Goal: Task Accomplishment & Management: Manage account settings

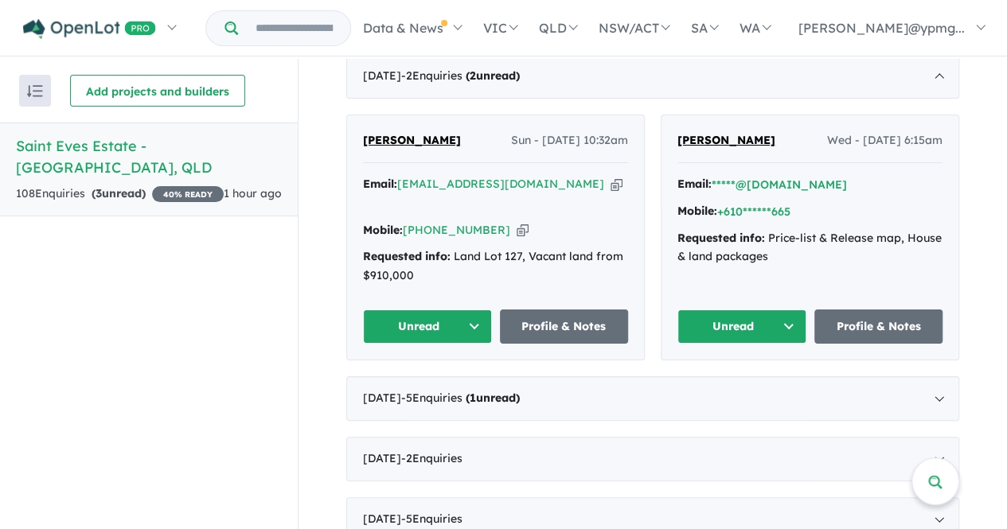
scroll to position [588, 0]
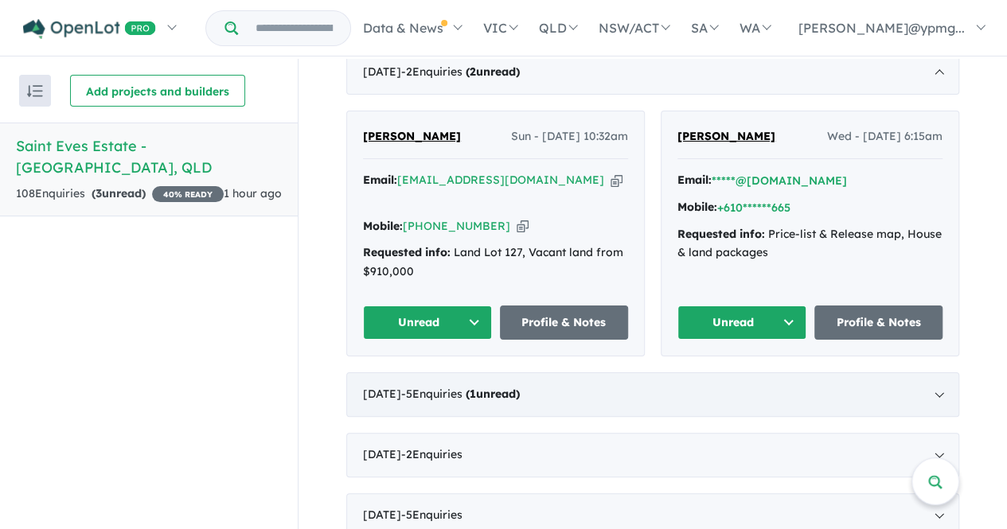
click at [806, 381] on div "[DATE] - 5 Enquir ies ( 1 unread)" at bounding box center [652, 395] width 613 height 45
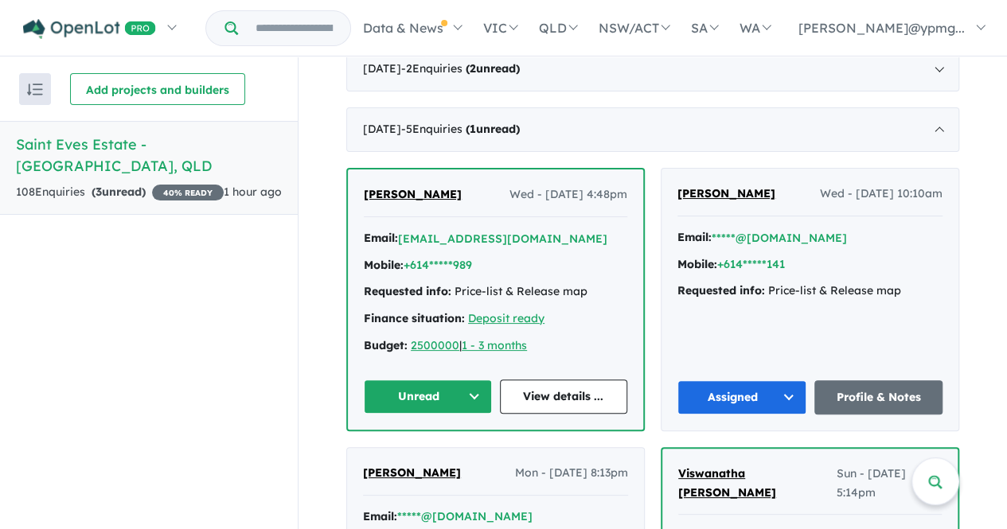
scroll to position [590, 0]
click at [452, 394] on button "Unread" at bounding box center [428, 397] width 128 height 34
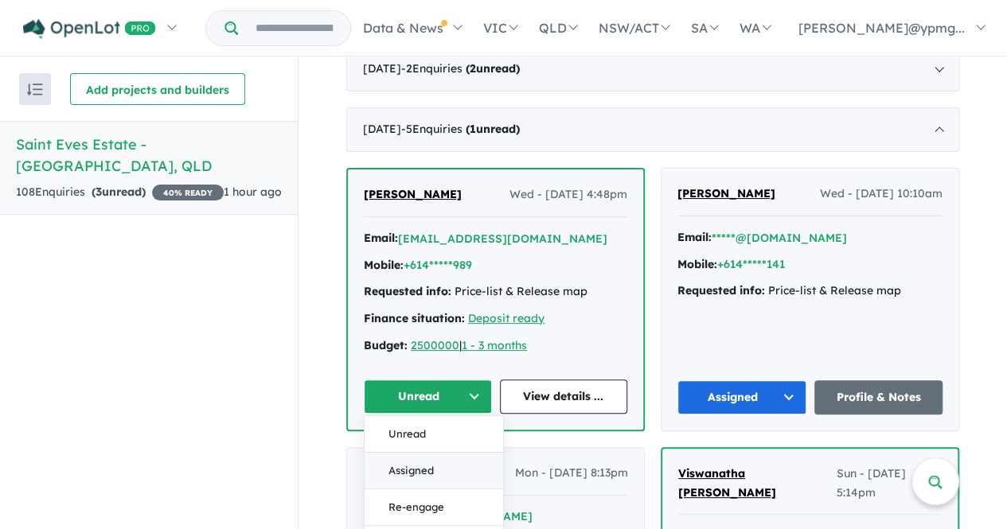
click at [435, 467] on button "Assigned" at bounding box center [434, 470] width 139 height 37
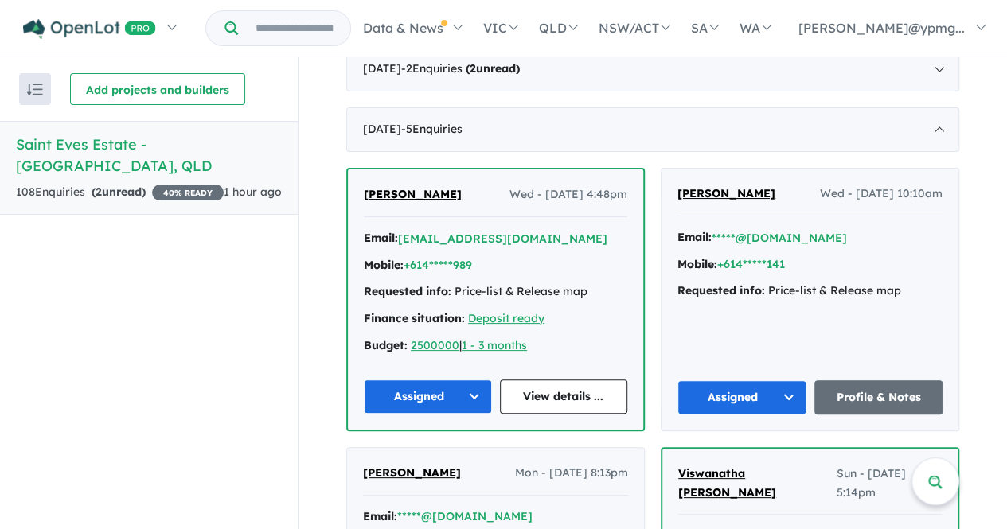
click at [465, 396] on button "Assigned" at bounding box center [428, 397] width 128 height 34
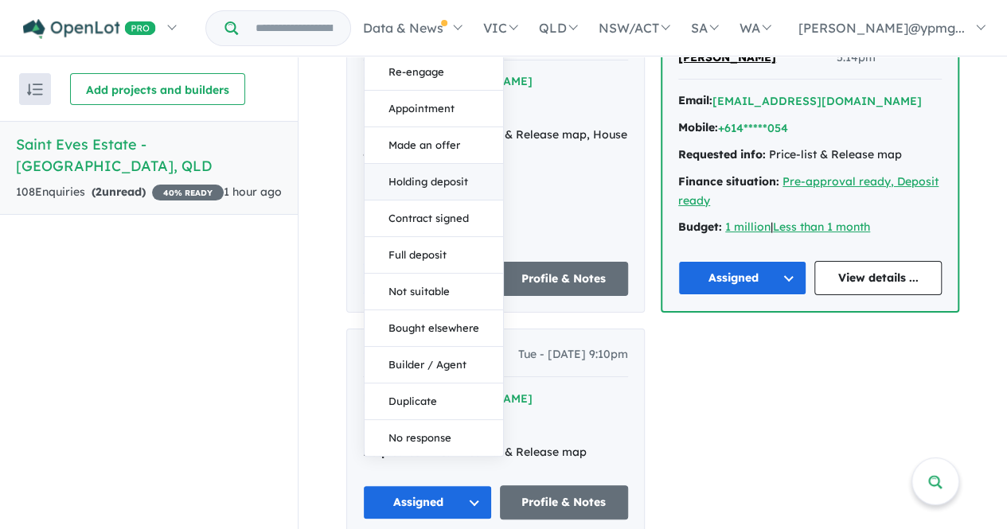
scroll to position [1030, 0]
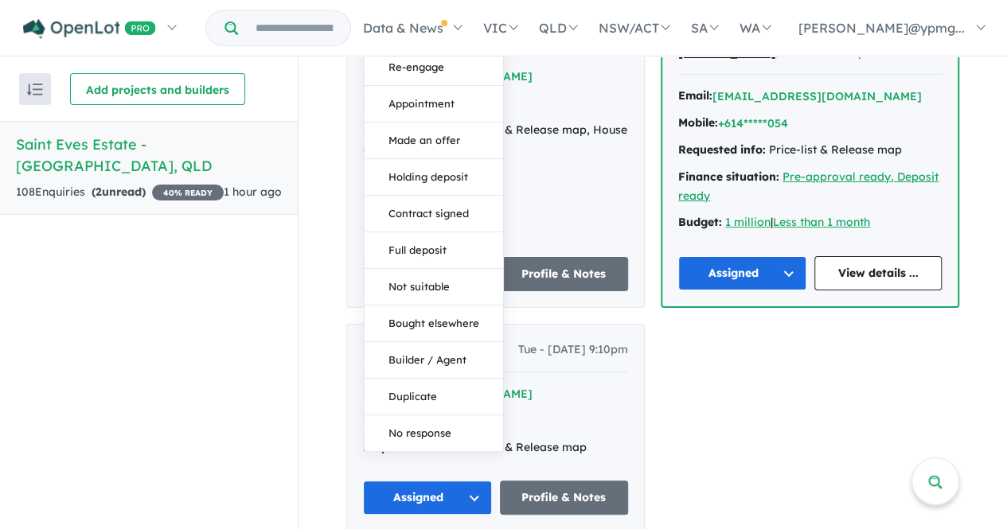
click at [801, 414] on div "[PERSON_NAME] Wed - [DATE] 4:48pm Email: [EMAIL_ADDRESS][DOMAIN_NAME] Mobile: +…" at bounding box center [652, 130] width 613 height 804
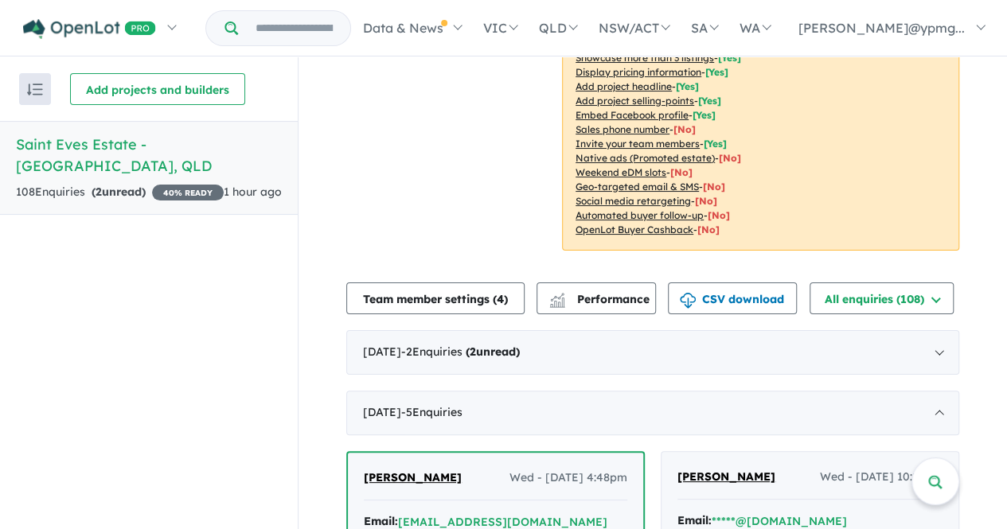
scroll to position [291, 0]
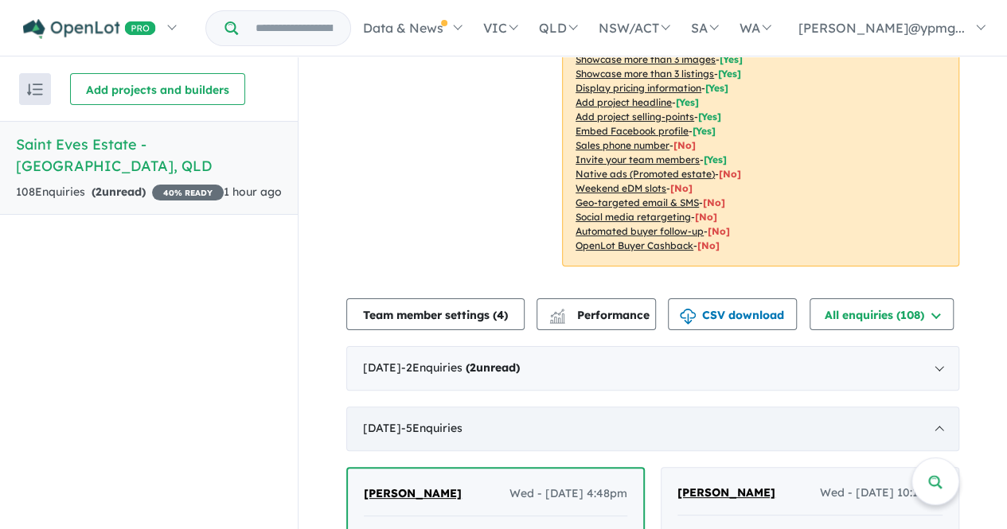
click at [557, 428] on div "[DATE] - 5 Enquir ies ( 0 unread)" at bounding box center [652, 429] width 613 height 45
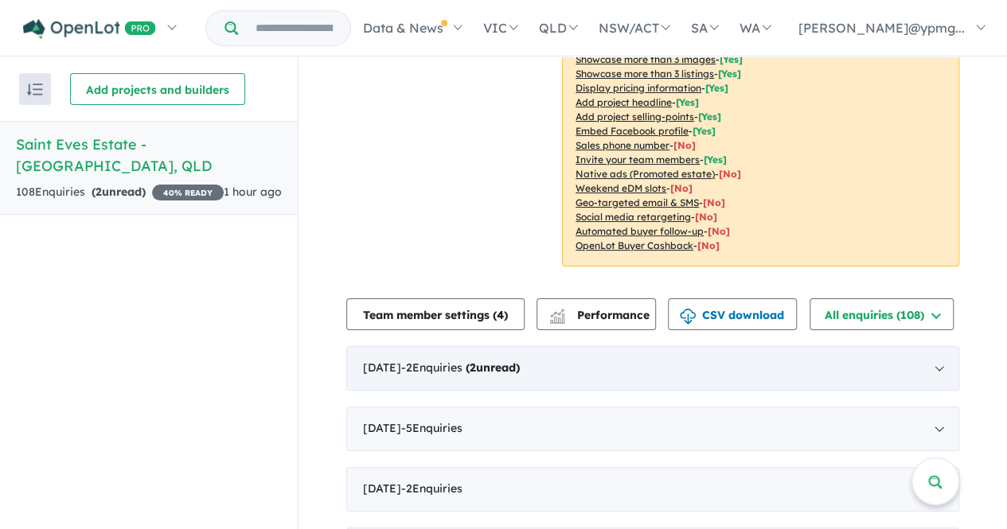
click at [569, 367] on div "[DATE] - 2 Enquir ies ( 2 unread)" at bounding box center [652, 368] width 613 height 45
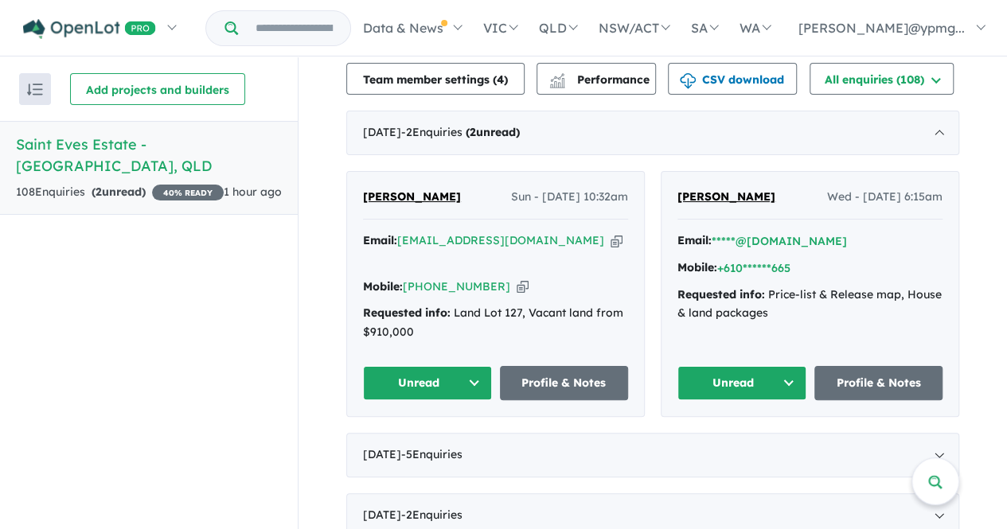
scroll to position [528, 0]
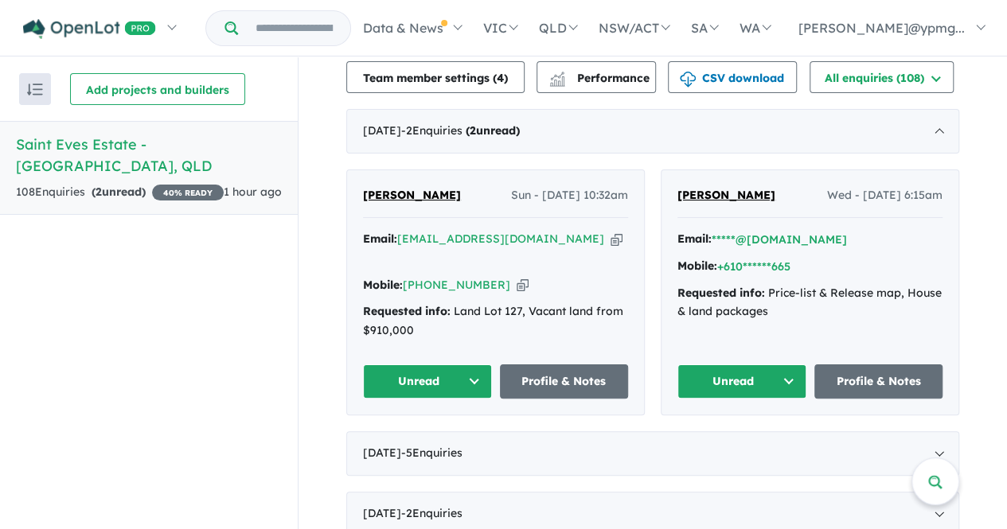
click at [769, 367] on button "Unread" at bounding box center [742, 382] width 129 height 34
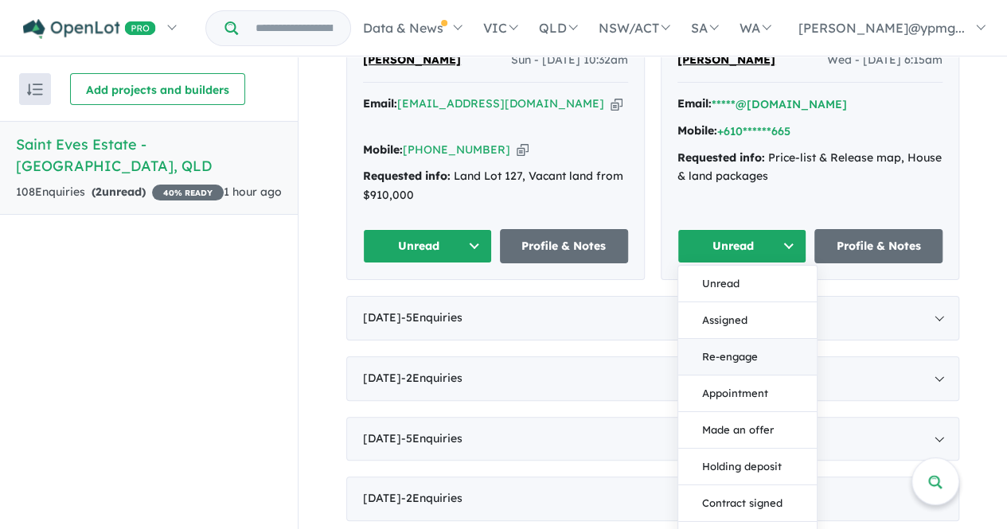
scroll to position [665, 0]
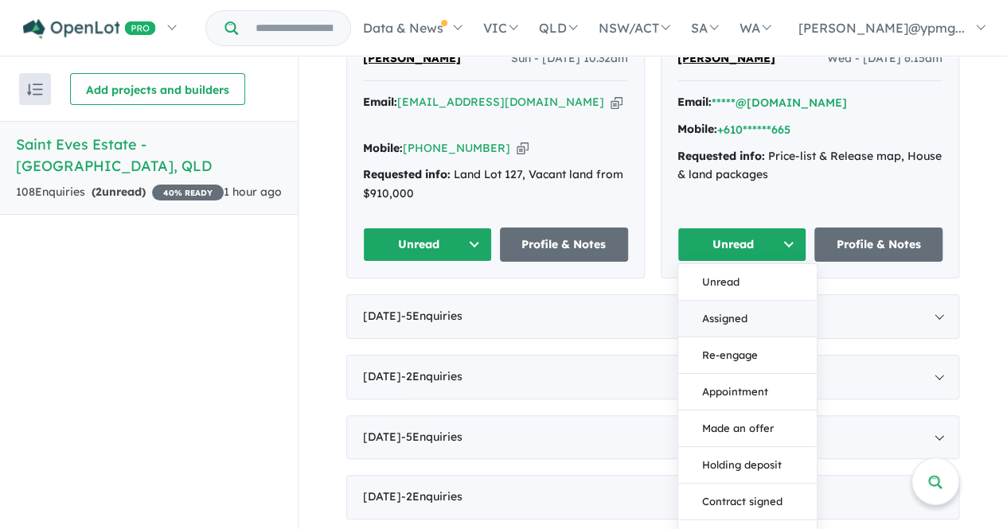
click at [735, 301] on button "Assigned" at bounding box center [747, 319] width 139 height 37
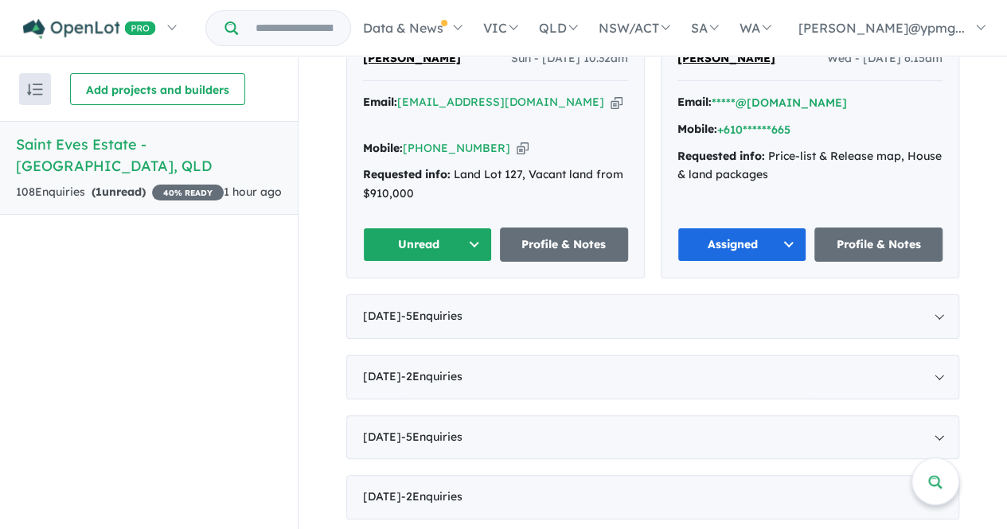
click at [435, 228] on button "Unread" at bounding box center [427, 245] width 129 height 34
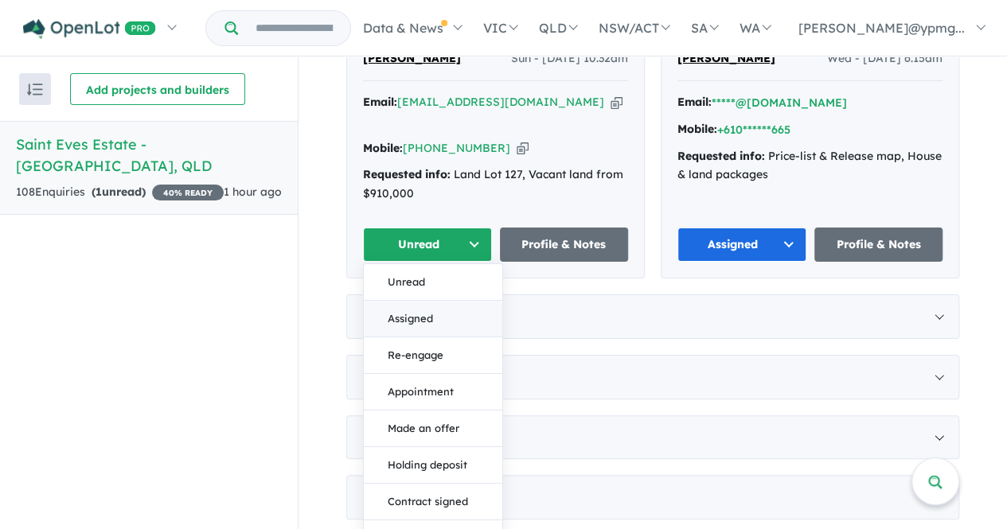
click at [417, 301] on button "Assigned" at bounding box center [433, 319] width 139 height 37
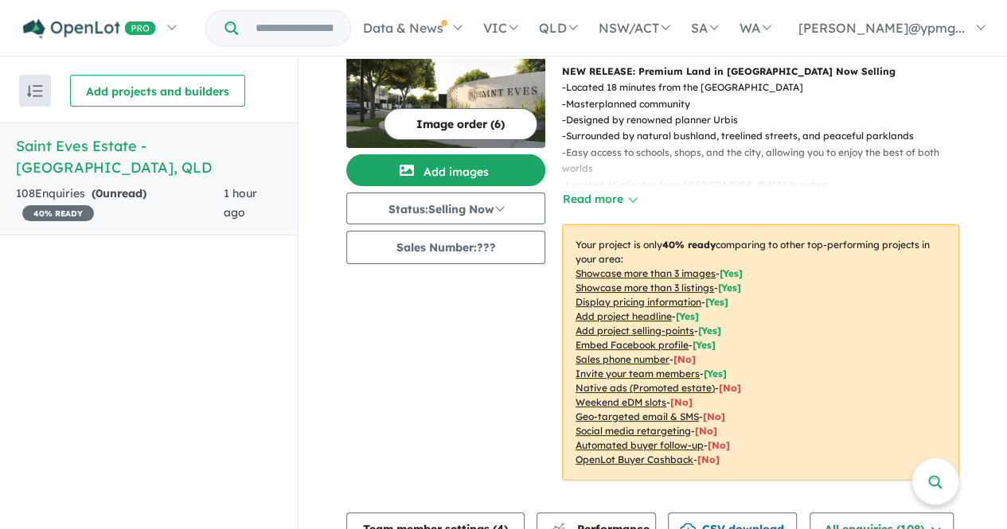
scroll to position [0, 0]
